Goal: Transaction & Acquisition: Purchase product/service

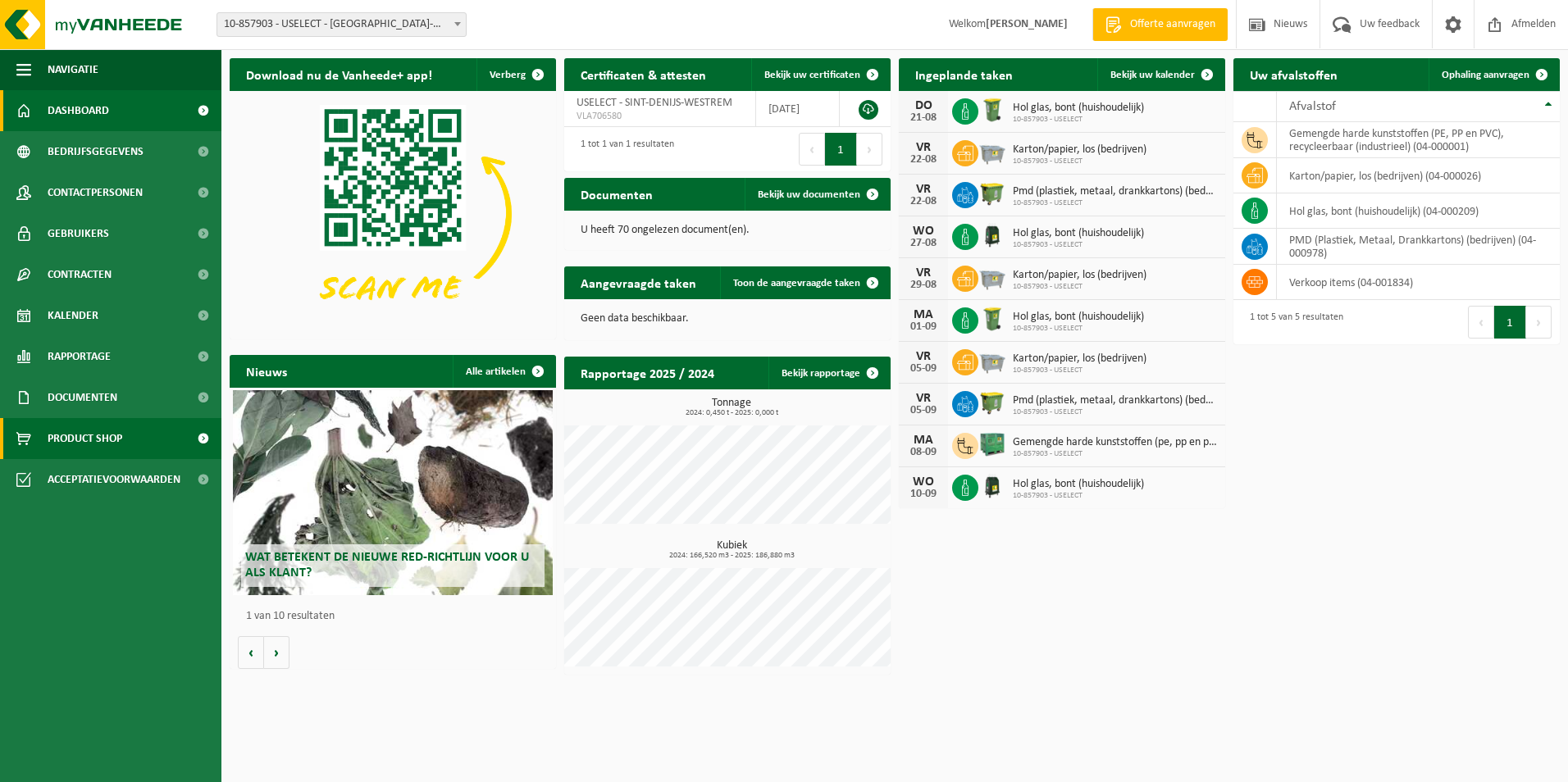
click at [64, 437] on span "Product Shop" at bounding box center [84, 438] width 75 height 41
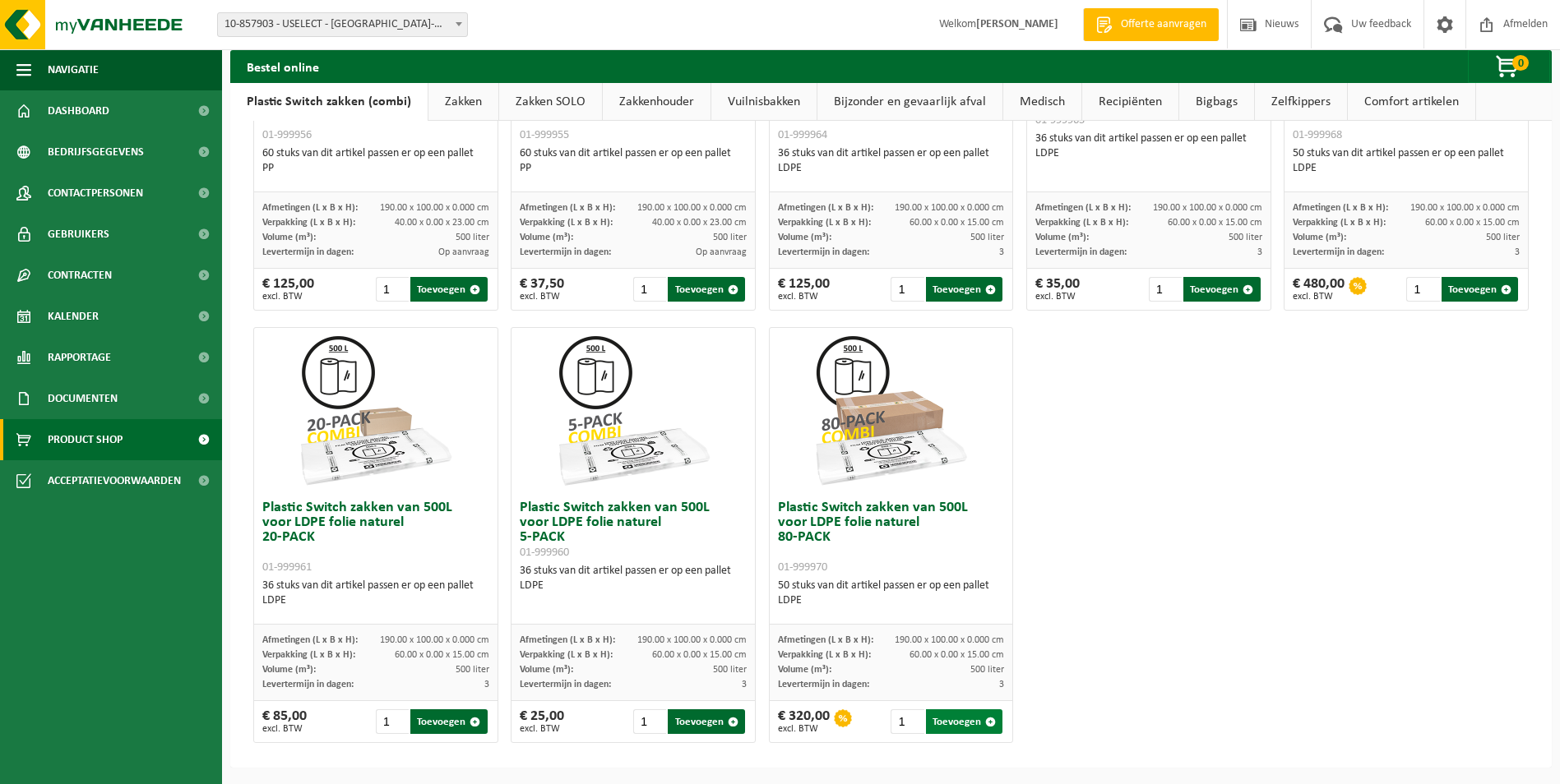
click at [945, 722] on button "Toevoegen" at bounding box center [964, 721] width 77 height 25
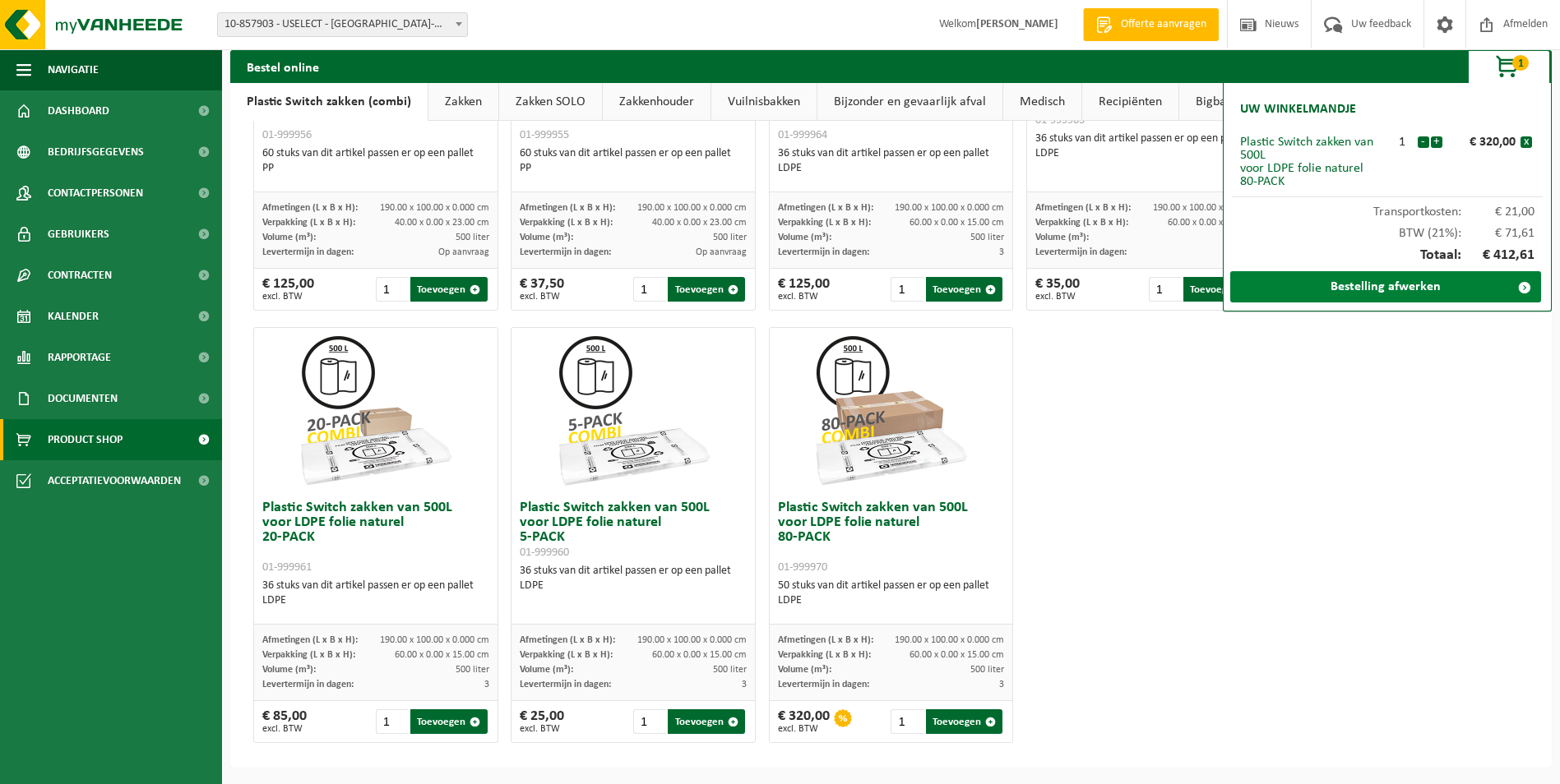
click at [1366, 287] on link "Bestelling afwerken" at bounding box center [1386, 287] width 311 height 31
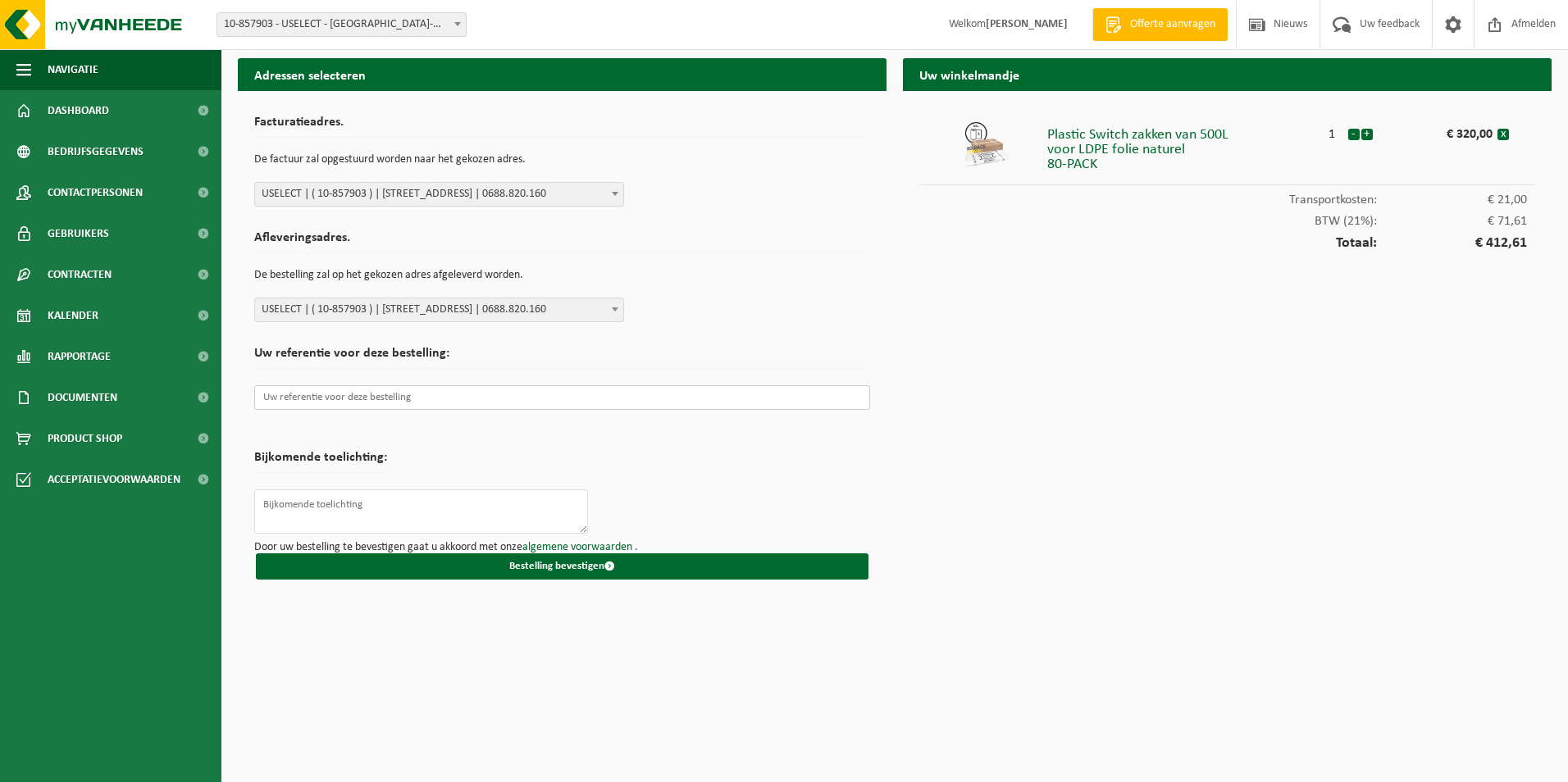
click at [395, 399] on input "text" at bounding box center [562, 397] width 616 height 25
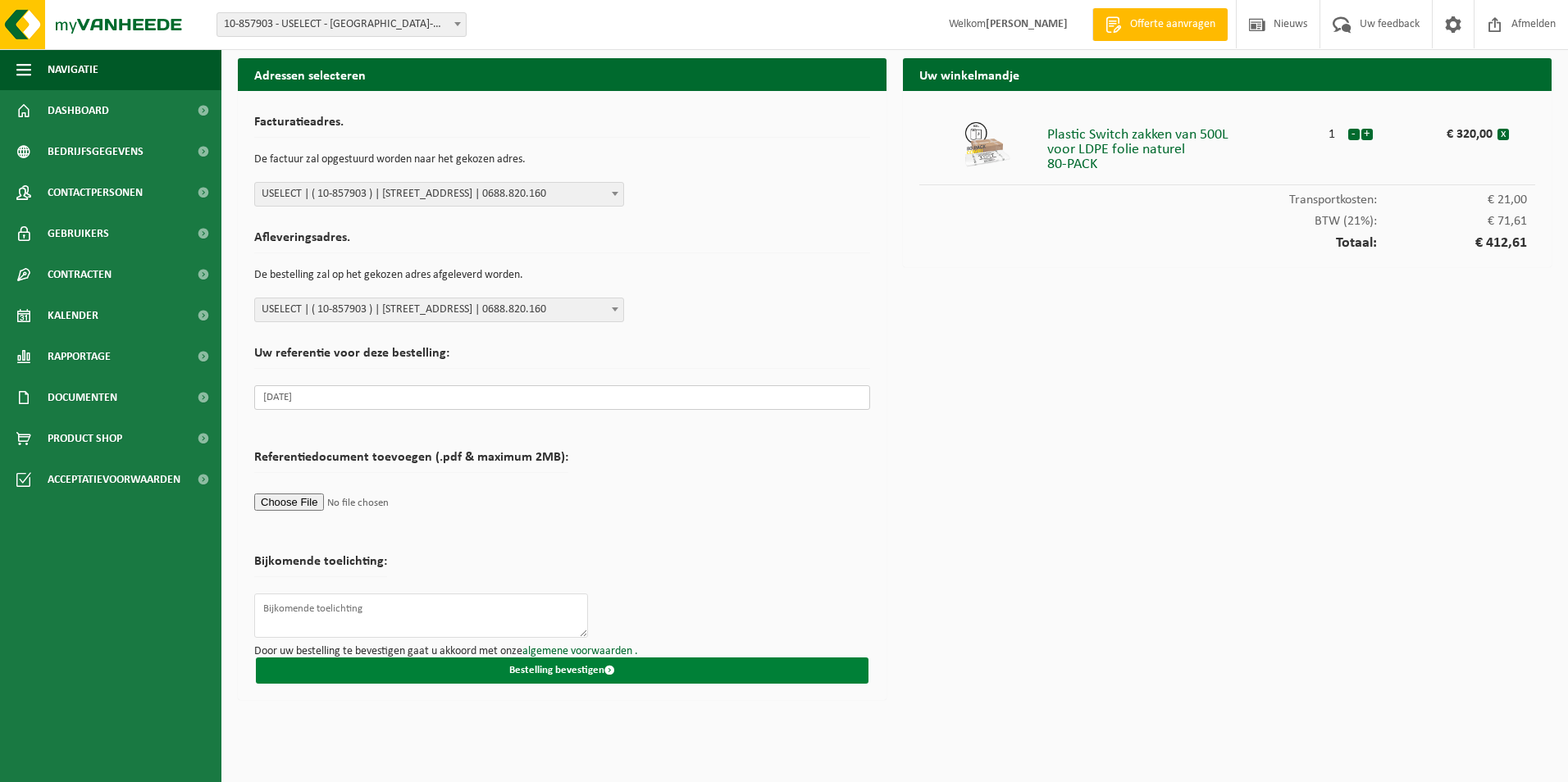
type input "augustus 2025"
click at [572, 670] on button "Bestelling bevestigen" at bounding box center [562, 670] width 613 height 26
